Goal: Use online tool/utility: Utilize a website feature to perform a specific function

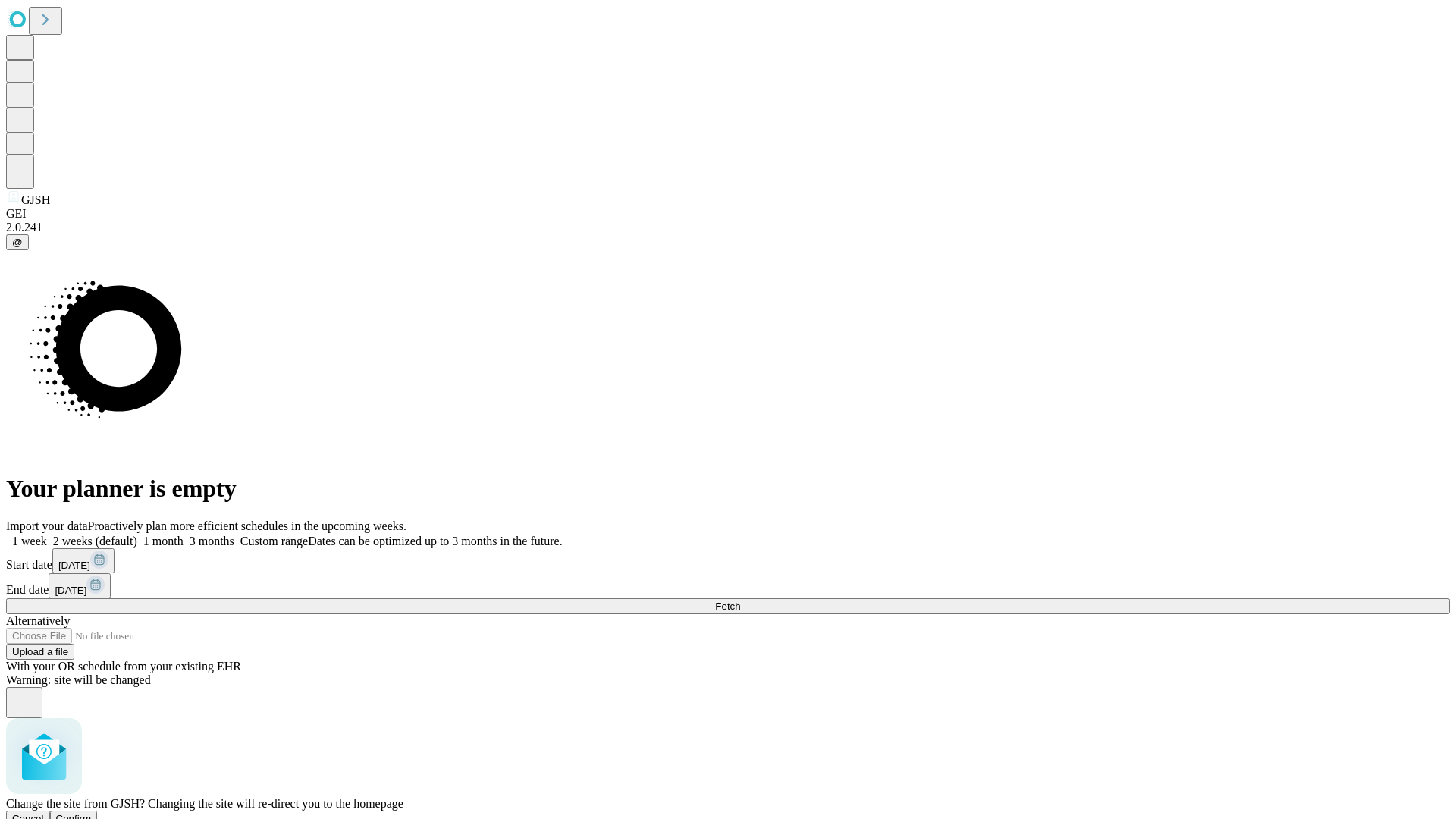
click at [92, 813] on span "Confirm" at bounding box center [73, 818] width 35 height 11
click at [47, 535] on label "1 week" at bounding box center [27, 541] width 41 height 13
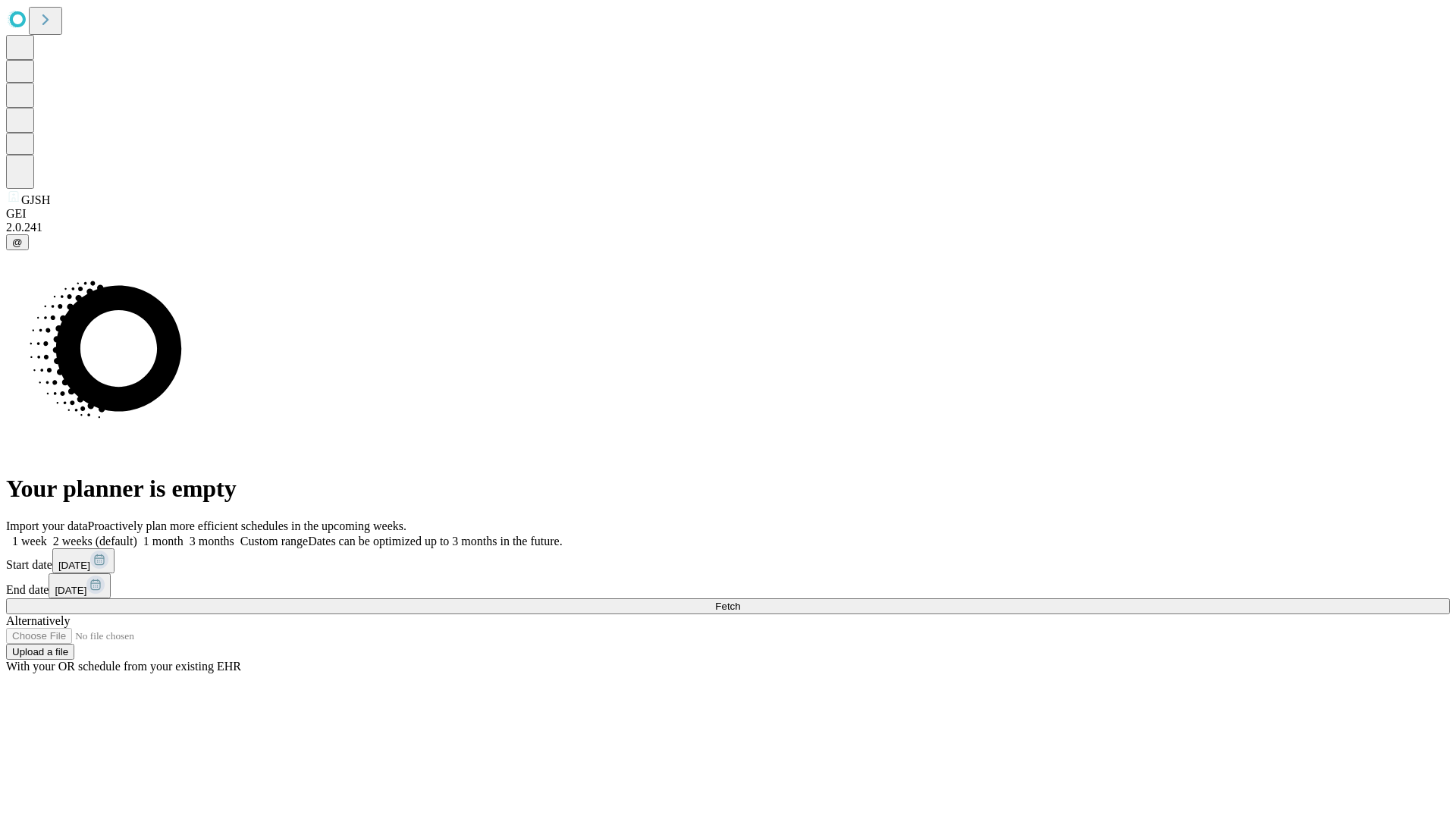
click at [740, 600] on span "Fetch" at bounding box center [728, 606] width 25 height 11
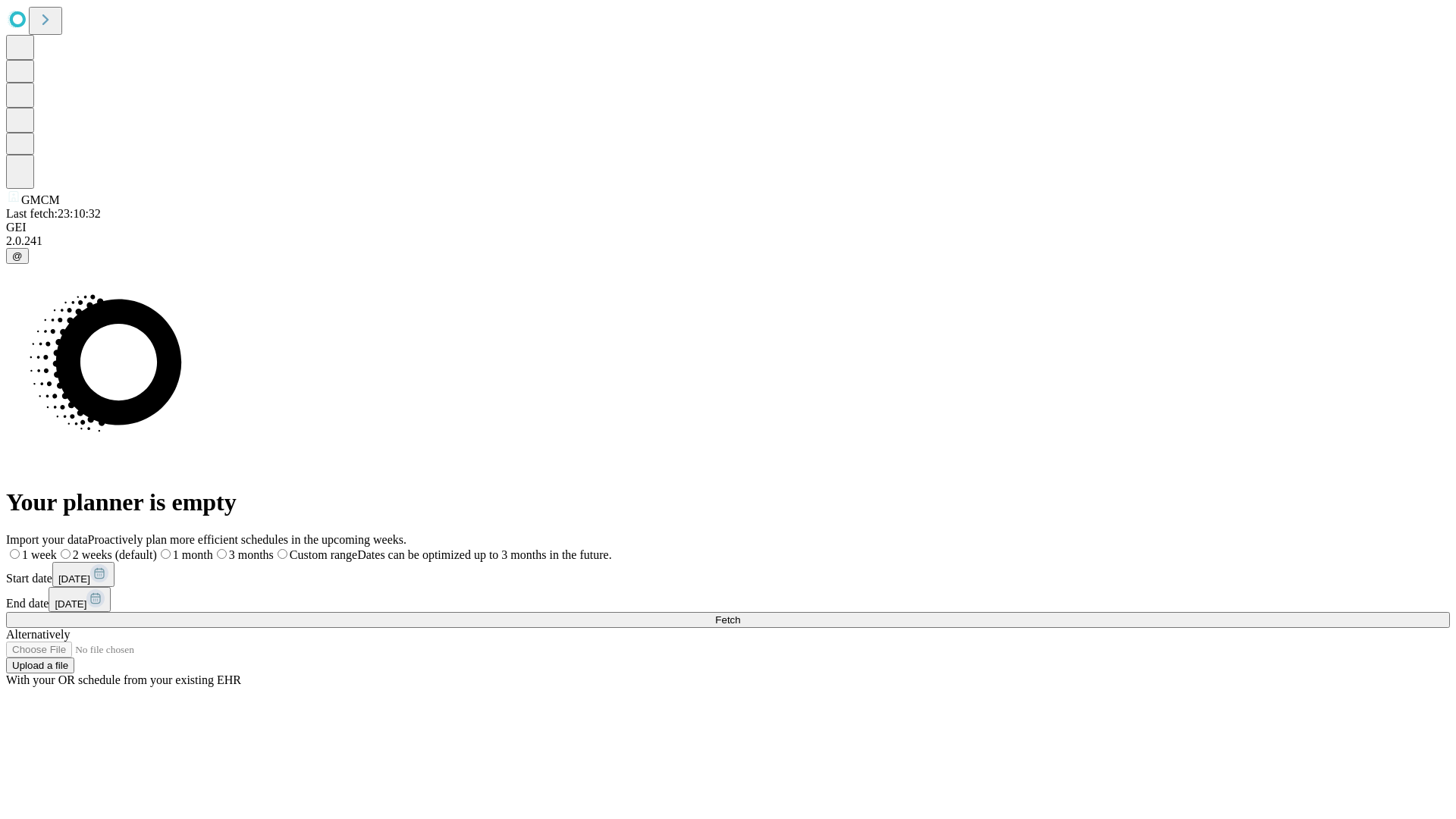
click at [740, 614] on span "Fetch" at bounding box center [728, 619] width 25 height 11
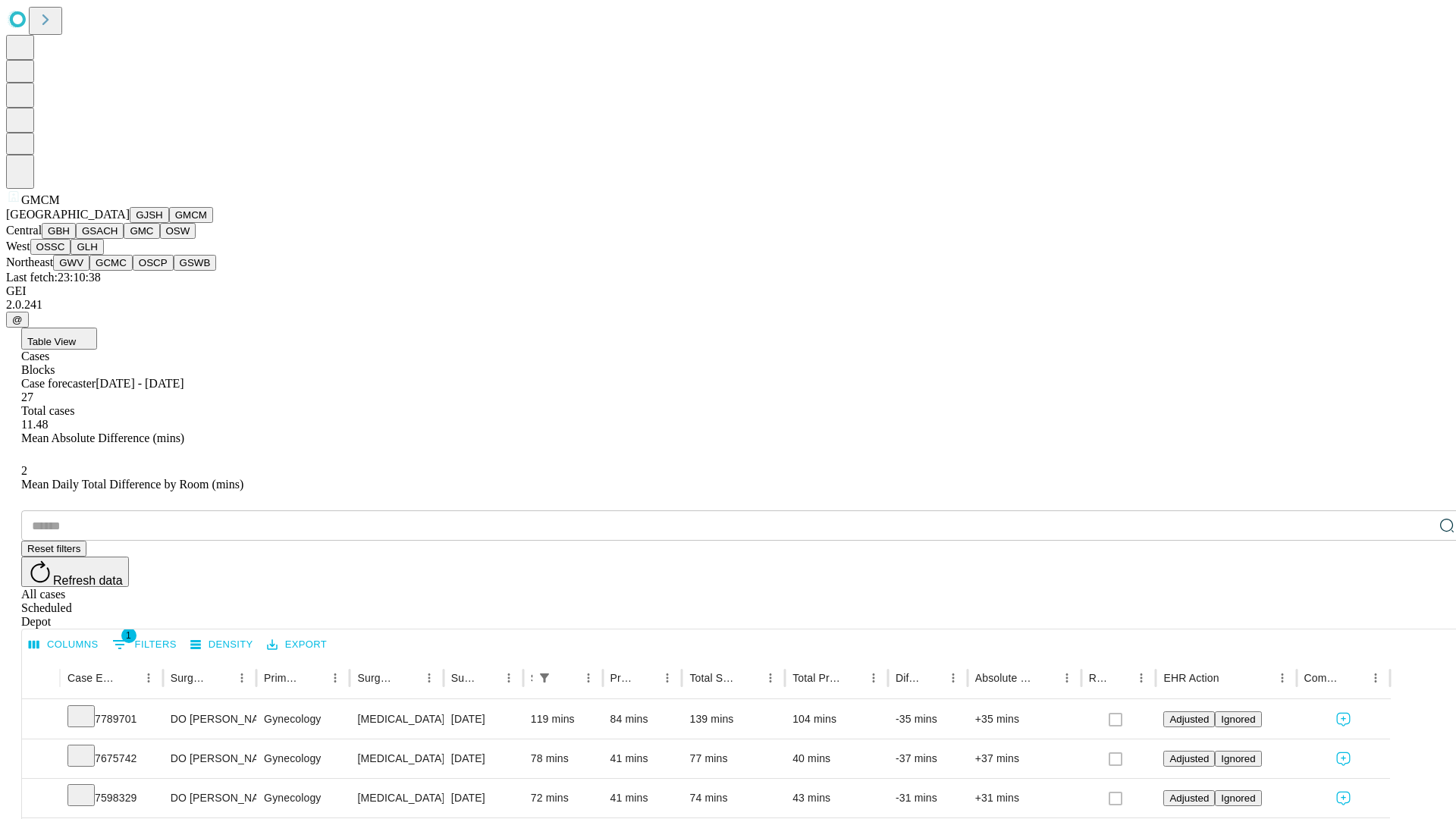
click at [76, 239] on button "GBH" at bounding box center [58, 231] width 34 height 16
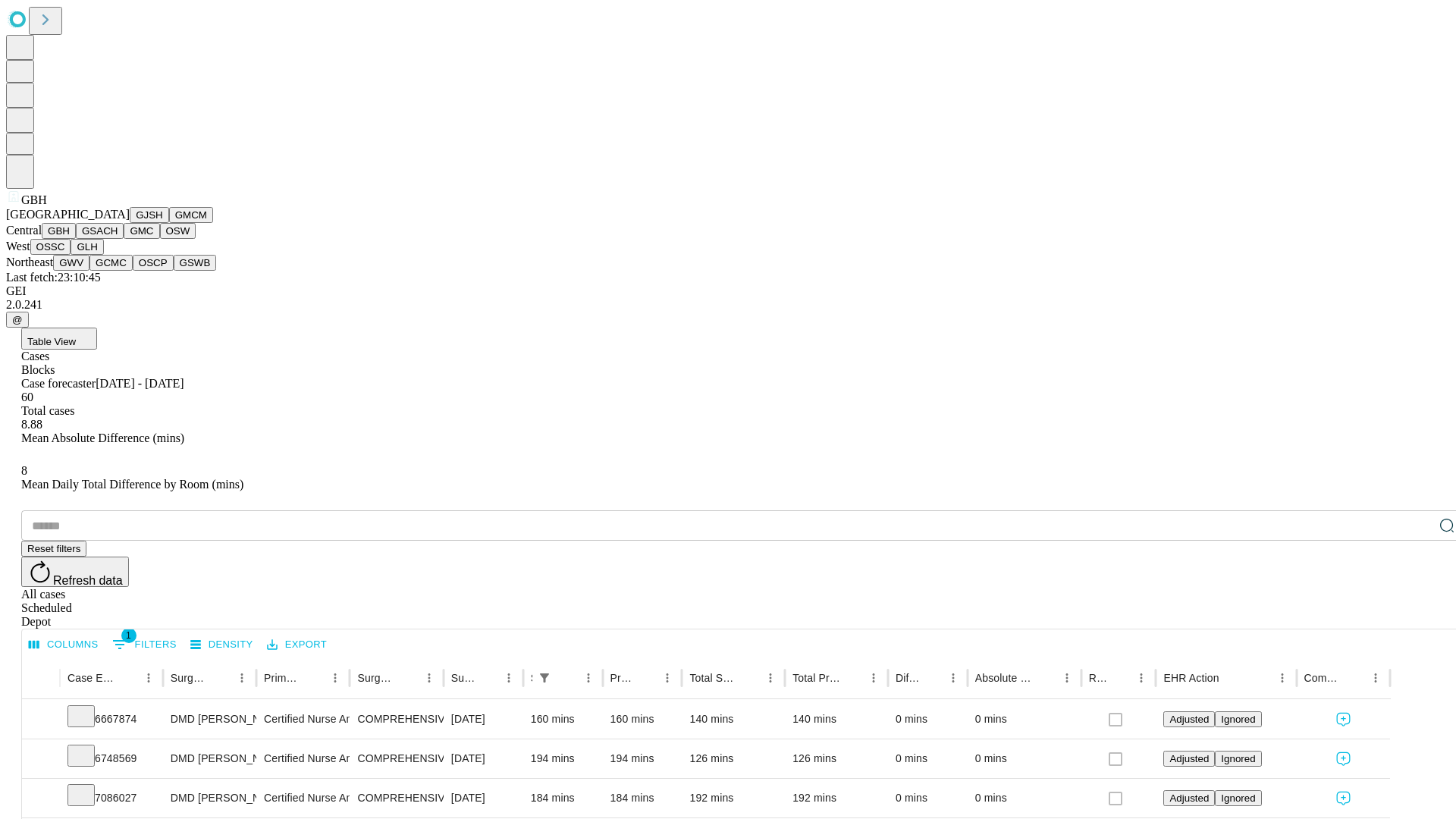
click at [118, 239] on button "GSACH" at bounding box center [100, 231] width 48 height 16
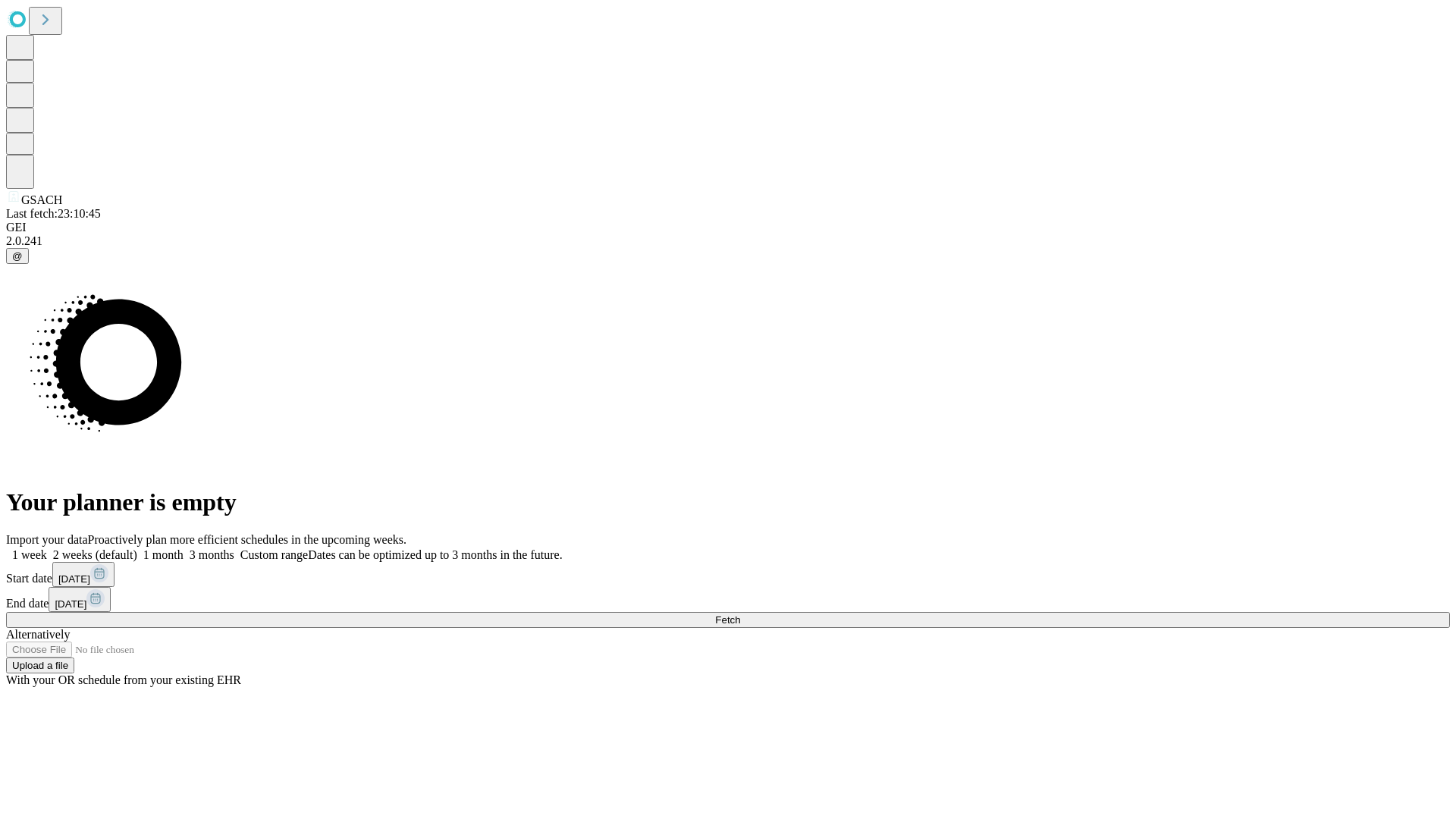
click at [47, 549] on label "1 week" at bounding box center [27, 555] width 41 height 13
click at [740, 614] on span "Fetch" at bounding box center [728, 619] width 25 height 11
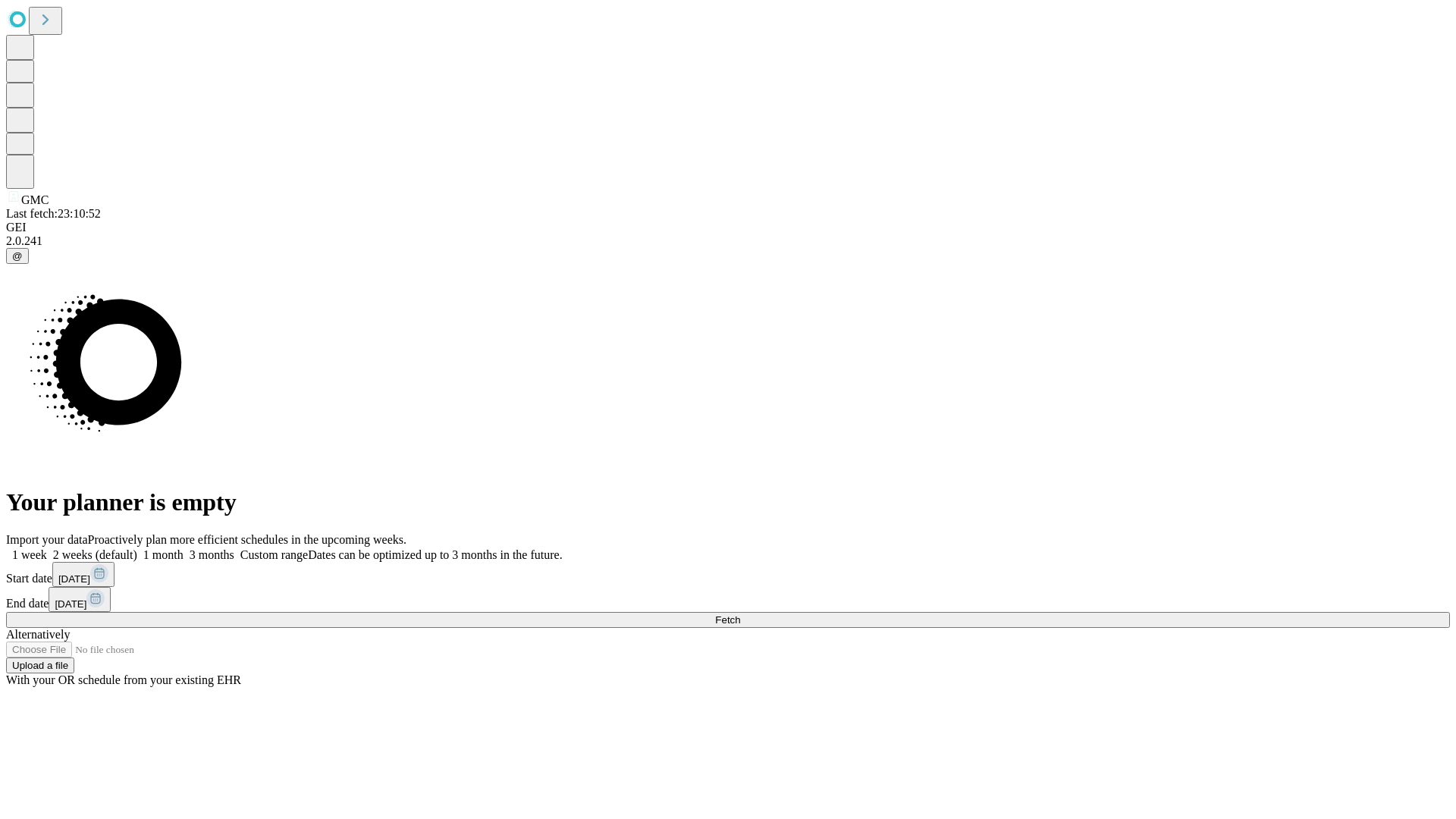
click at [47, 549] on label "1 week" at bounding box center [27, 555] width 41 height 13
click at [740, 614] on span "Fetch" at bounding box center [728, 619] width 25 height 11
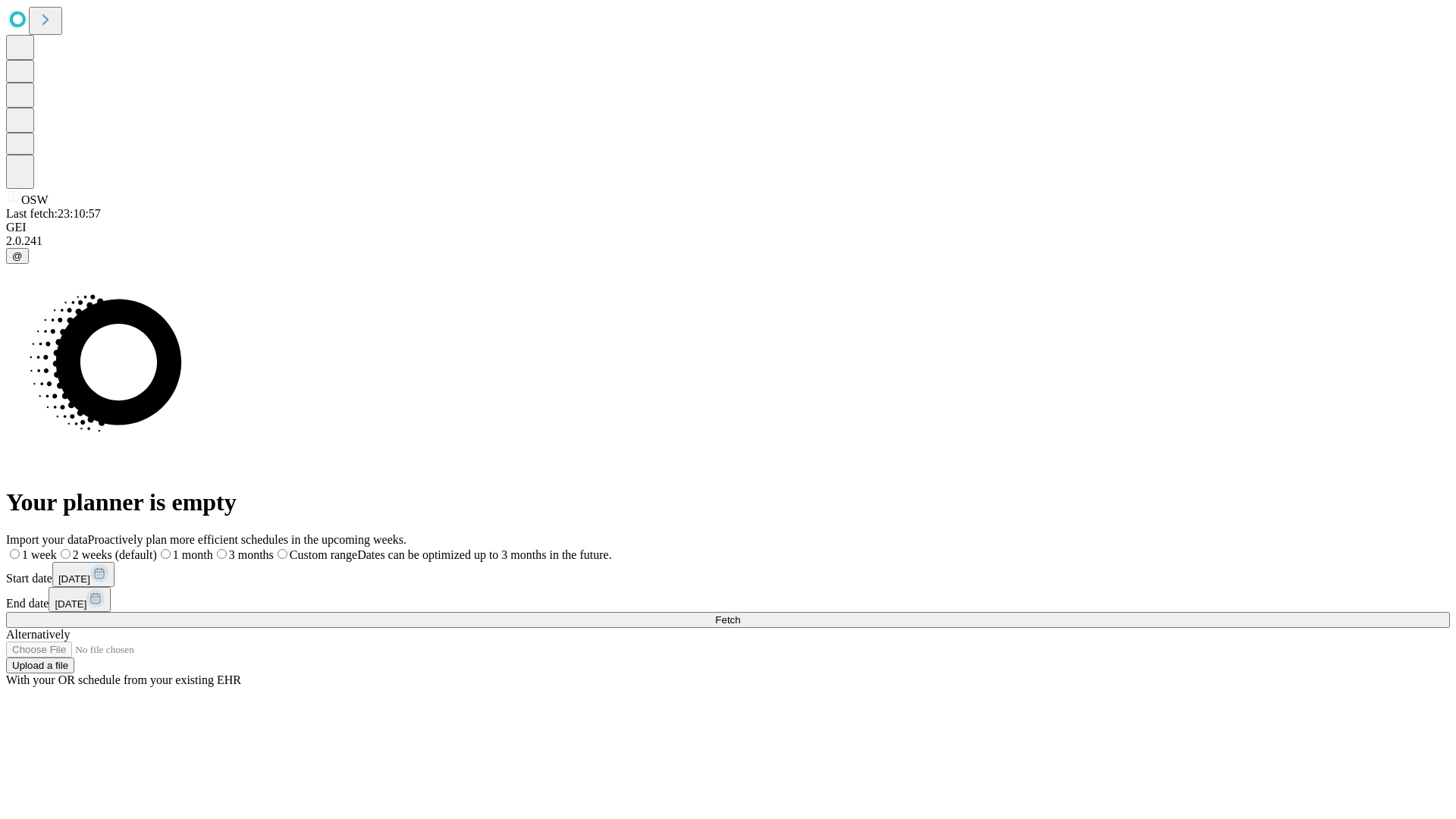
click at [57, 549] on label "1 week" at bounding box center [31, 555] width 51 height 13
click at [740, 614] on span "Fetch" at bounding box center [728, 619] width 25 height 11
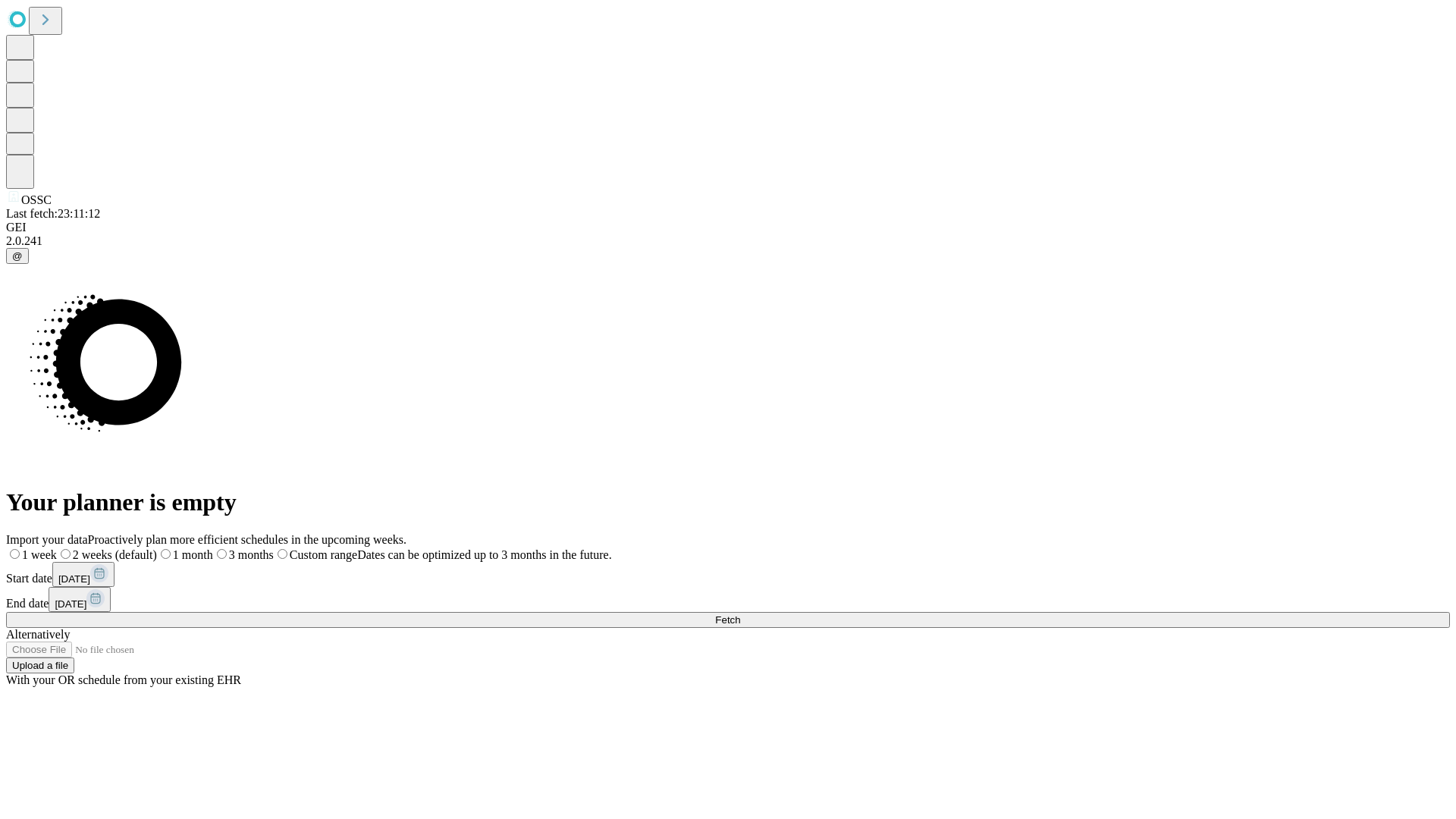
click at [740, 614] on span "Fetch" at bounding box center [728, 619] width 25 height 11
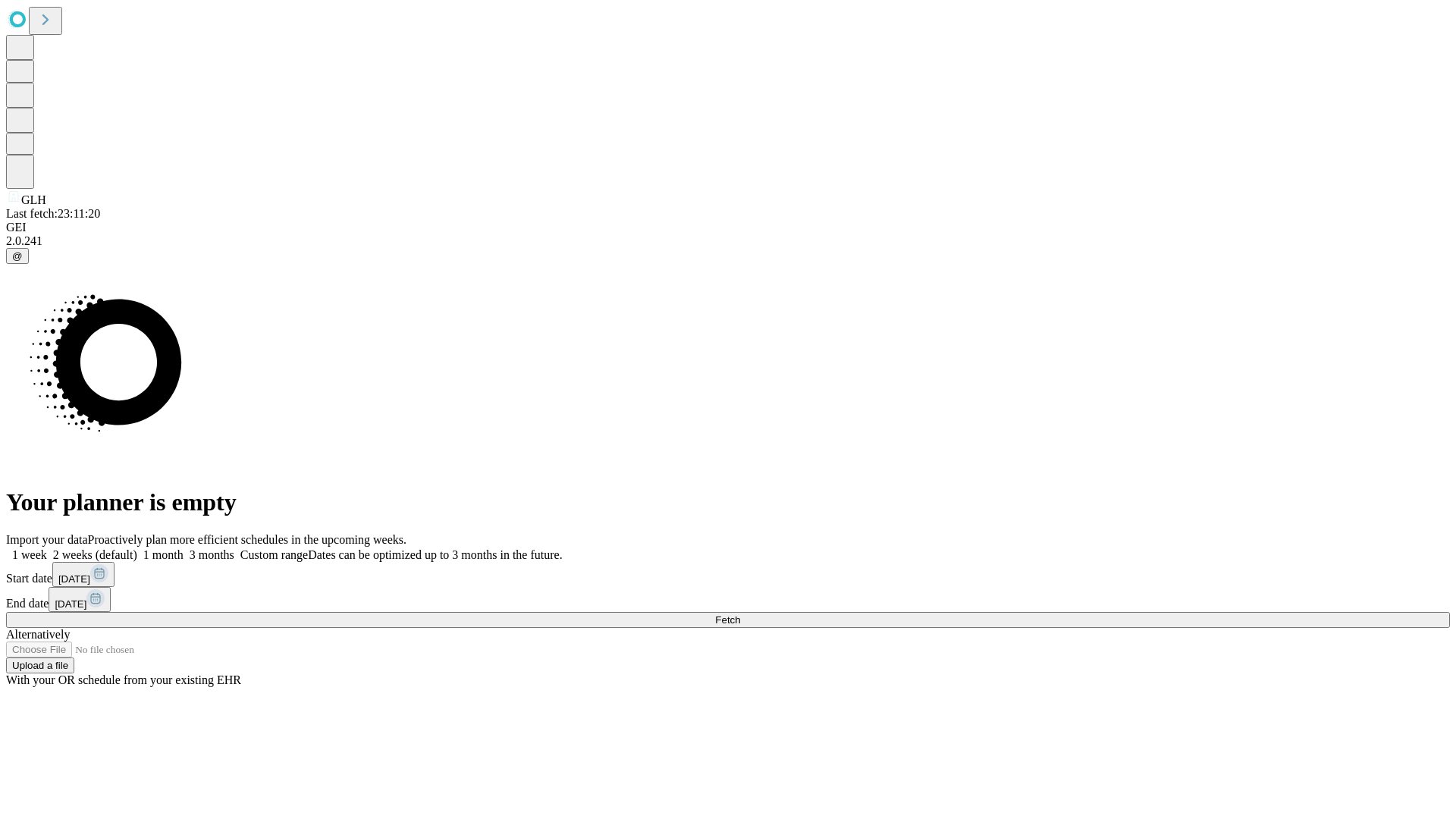
click at [47, 549] on label "1 week" at bounding box center [27, 555] width 41 height 13
click at [740, 614] on span "Fetch" at bounding box center [728, 619] width 25 height 11
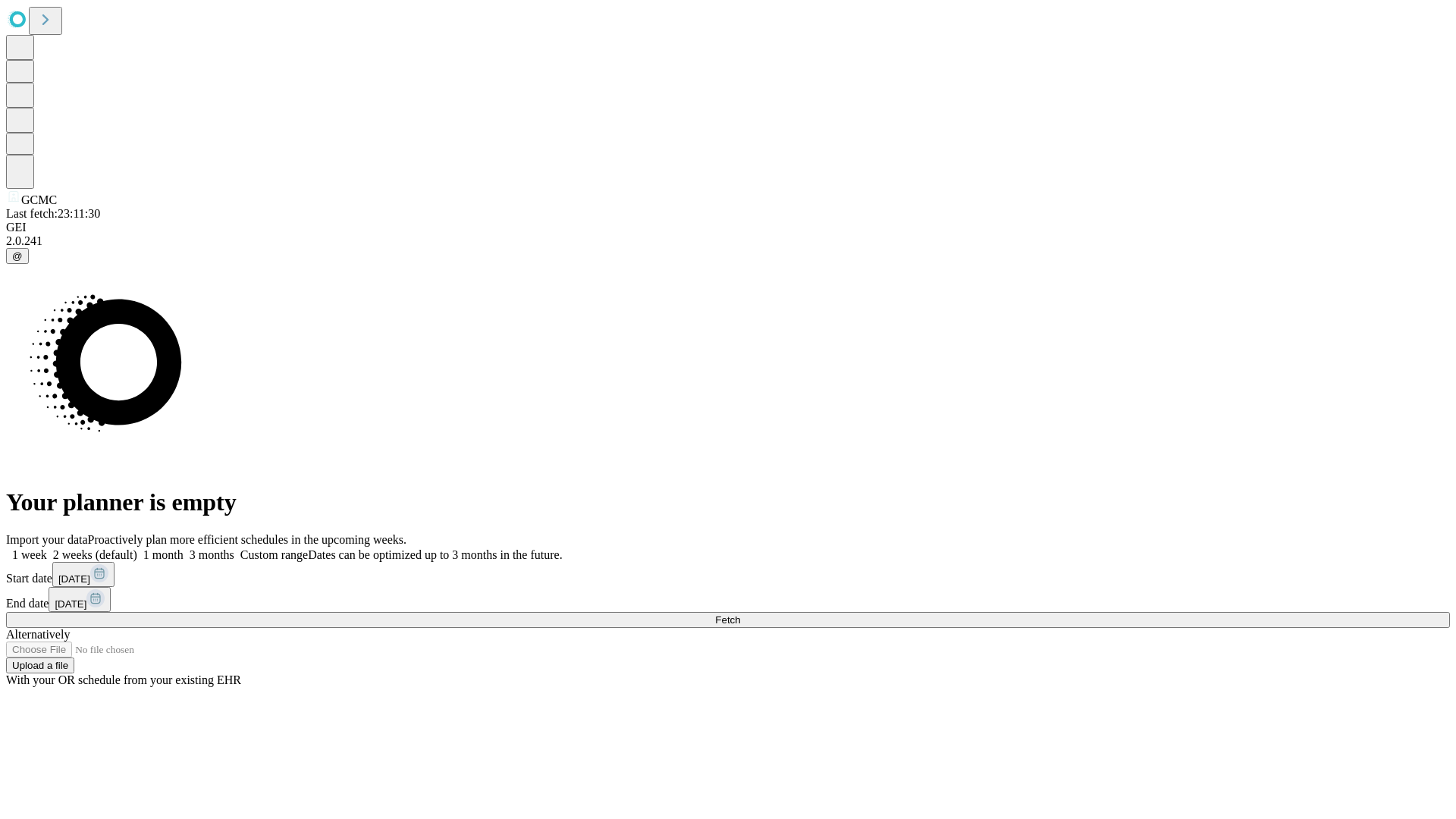
click at [47, 549] on label "1 week" at bounding box center [27, 555] width 41 height 13
click at [740, 614] on span "Fetch" at bounding box center [728, 619] width 25 height 11
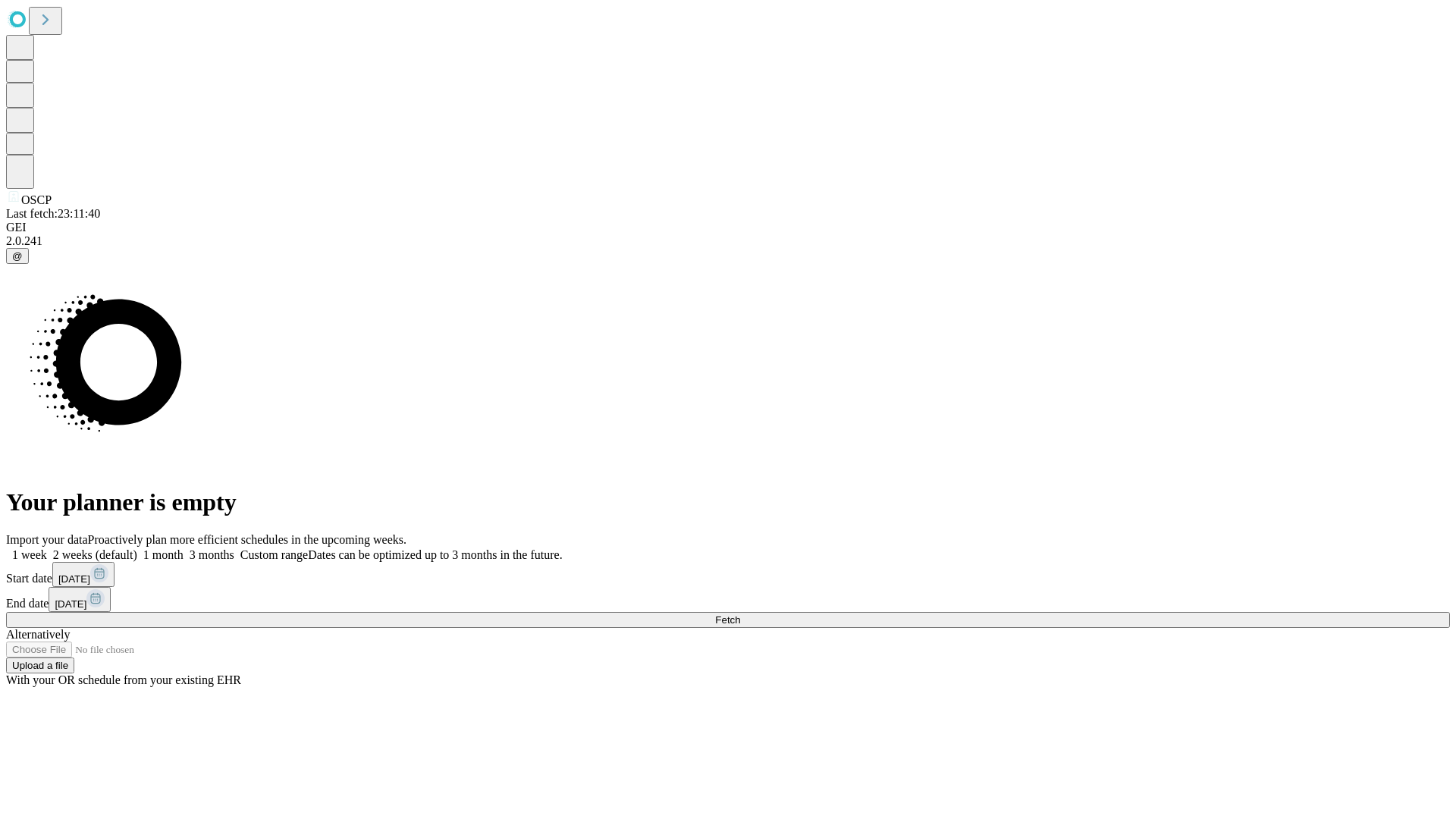
click at [47, 549] on label "1 week" at bounding box center [27, 555] width 41 height 13
click at [740, 614] on span "Fetch" at bounding box center [728, 619] width 25 height 11
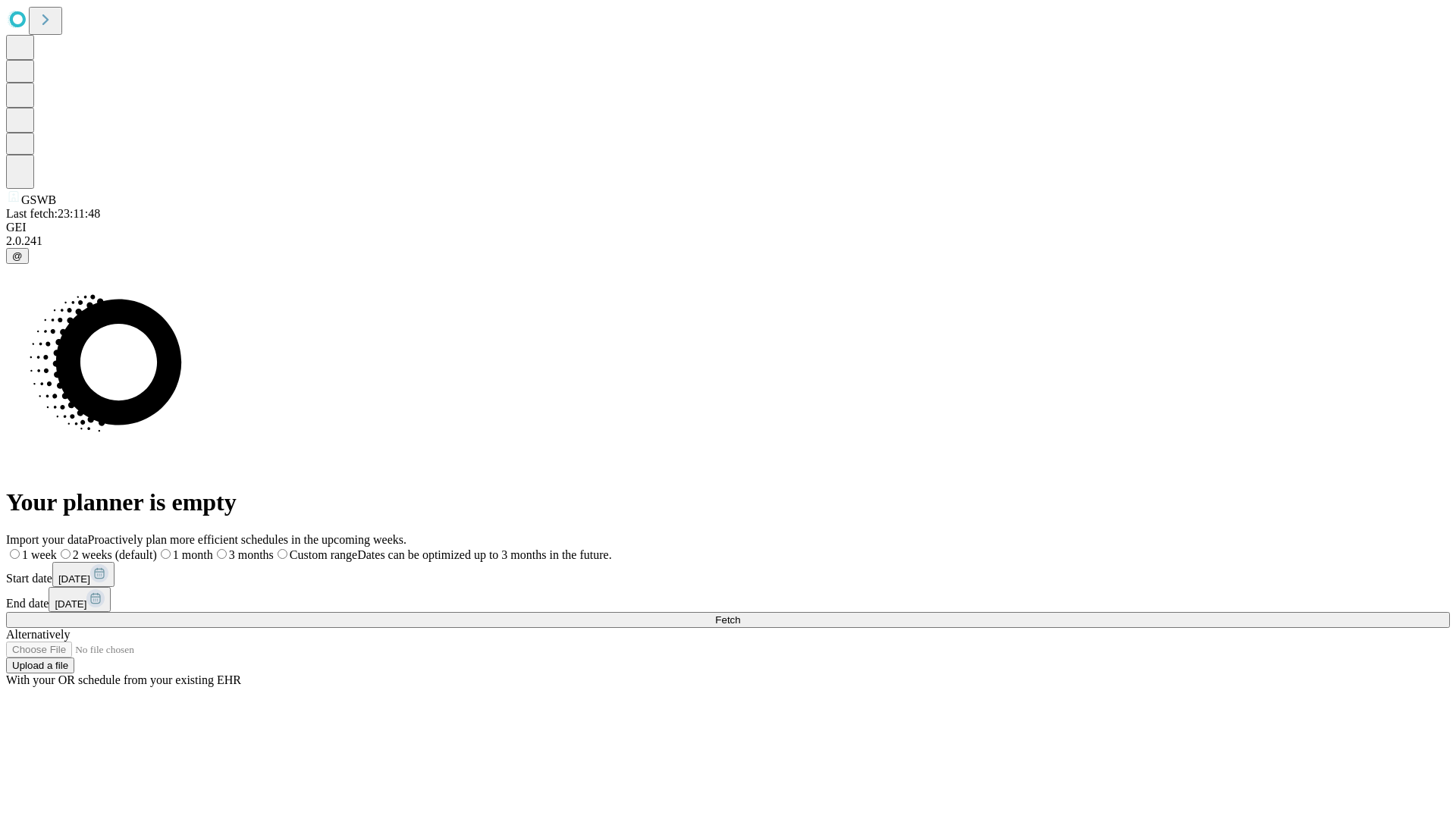
click at [57, 549] on label "1 week" at bounding box center [31, 555] width 51 height 13
click at [740, 614] on span "Fetch" at bounding box center [728, 619] width 25 height 11
